Goal: Task Accomplishment & Management: Use online tool/utility

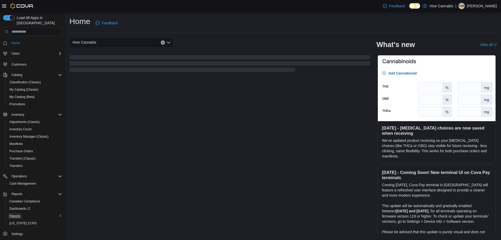
click at [14, 214] on span "Reports" at bounding box center [14, 216] width 11 height 4
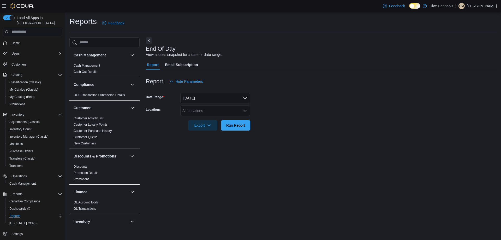
click at [236, 131] on div at bounding box center [321, 134] width 351 height 6
click at [237, 128] on span "Run Report" at bounding box center [235, 125] width 23 height 10
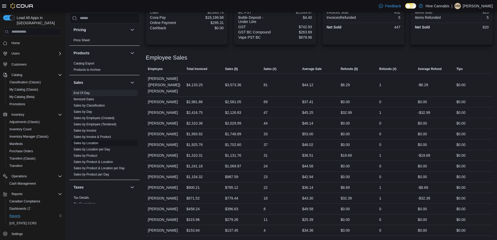
scroll to position [313, 0]
click at [91, 142] on link "Sales by Location" at bounding box center [86, 142] width 25 height 4
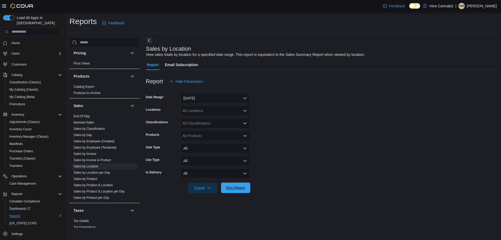
click at [234, 189] on span "Run Report" at bounding box center [235, 187] width 19 height 5
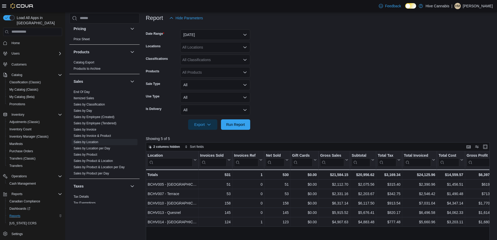
scroll to position [52, 0]
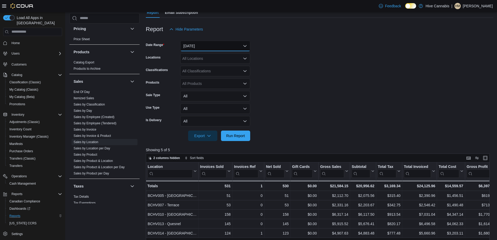
click at [227, 46] on button "[DATE]" at bounding box center [215, 46] width 70 height 10
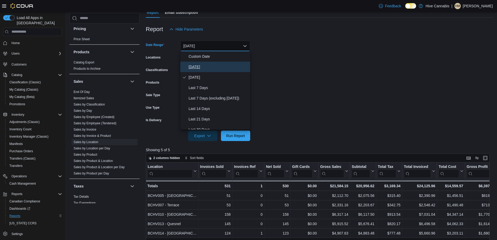
click at [199, 68] on span "[DATE]" at bounding box center [219, 67] width 60 height 6
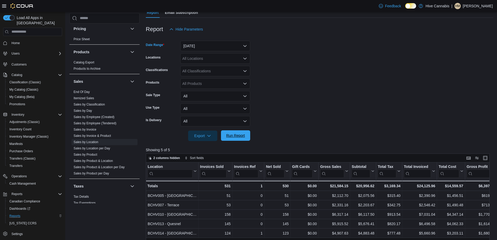
click at [238, 140] on span "Run Report" at bounding box center [235, 135] width 23 height 10
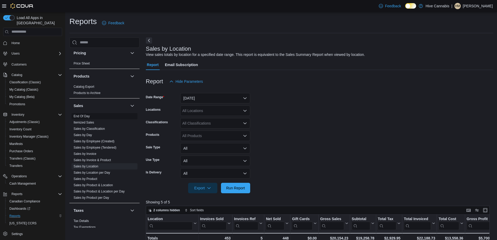
click at [82, 116] on link "End Of Day" at bounding box center [82, 116] width 16 height 4
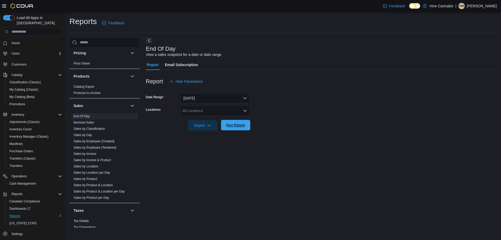
click at [238, 127] on span "Run Report" at bounding box center [235, 124] width 19 height 5
